Goal: Complete application form

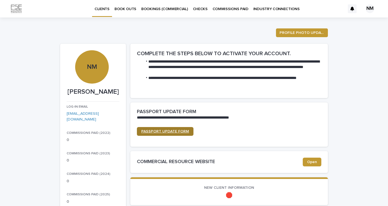
click at [186, 131] on span "PASSPORT UPDATE FORM" at bounding box center [165, 132] width 48 height 4
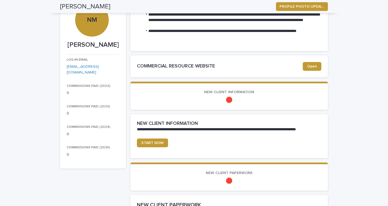
scroll to position [47, 0]
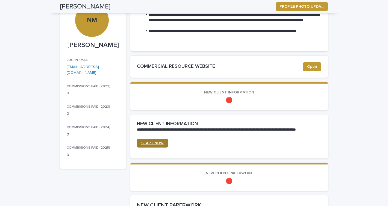
click at [163, 143] on link "START NOW" at bounding box center [152, 143] width 31 height 9
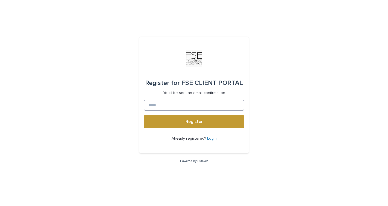
click at [219, 103] on input at bounding box center [194, 105] width 101 height 11
type input "**********"
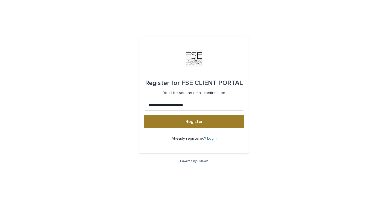
click at [216, 124] on button "Register" at bounding box center [194, 121] width 101 height 13
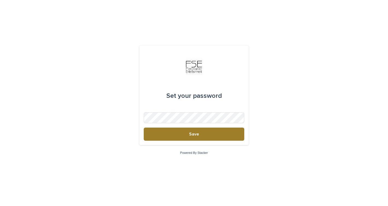
click at [236, 131] on button "Save" at bounding box center [194, 134] width 101 height 13
